Goal: Navigation & Orientation: Find specific page/section

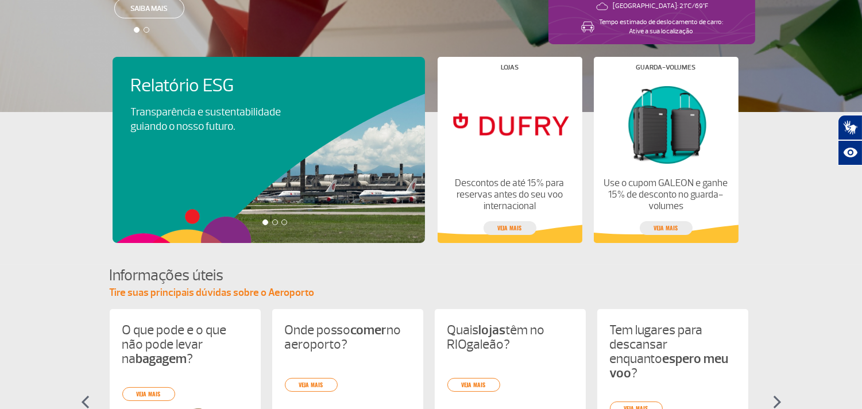
scroll to position [570, 0]
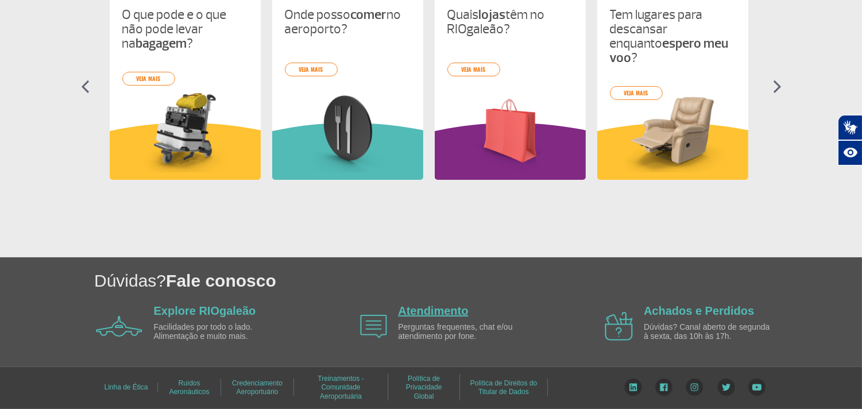
click at [424, 309] on link "Atendimento" at bounding box center [433, 310] width 70 height 13
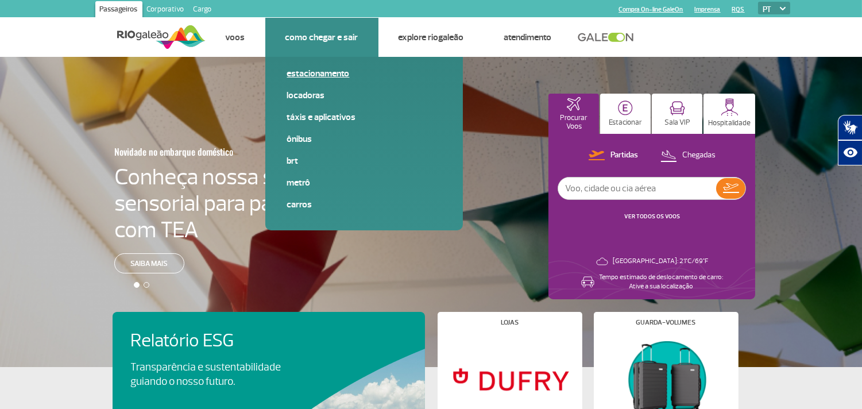
click at [314, 72] on link "Estacionamento" at bounding box center [364, 73] width 154 height 13
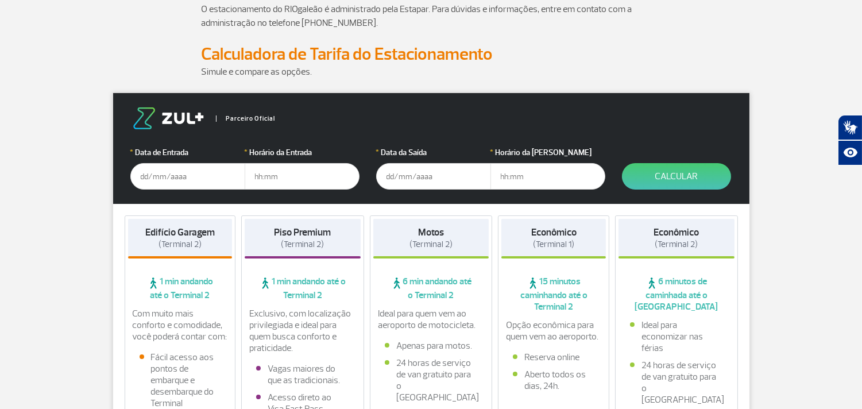
scroll to position [127, 0]
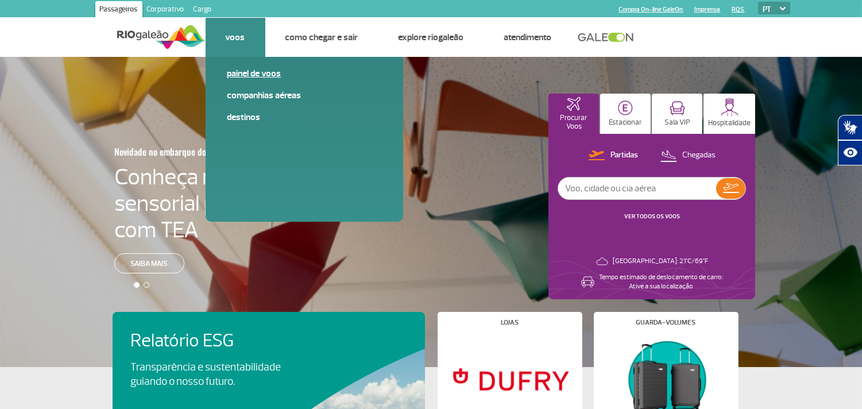
click at [244, 75] on link "Painel de voos" at bounding box center [304, 73] width 154 height 13
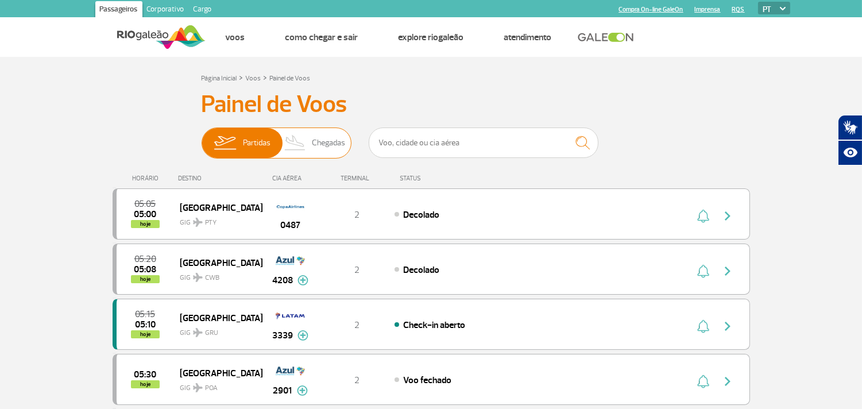
click at [322, 146] on span "Chegadas" at bounding box center [328, 143] width 33 height 30
click at [202, 137] on input "Partidas Chegadas" at bounding box center [202, 137] width 0 height 0
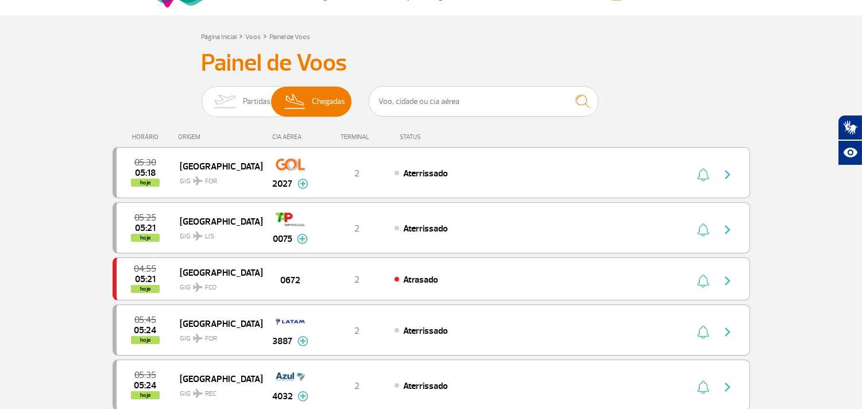
scroll to position [64, 0]
